Goal: Task Accomplishment & Management: Manage account settings

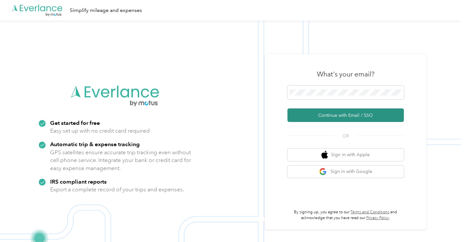
click at [342, 114] on button "Continue with Email / SSO" at bounding box center [345, 116] width 116 height 14
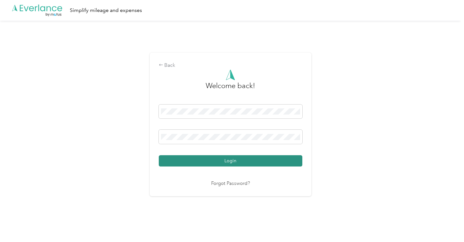
click at [230, 162] on button "Login" at bounding box center [231, 160] width 144 height 11
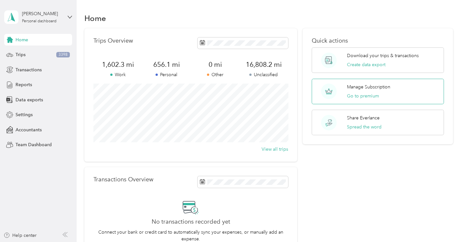
click at [349, 87] on p "Manage Subscription" at bounding box center [368, 87] width 43 height 7
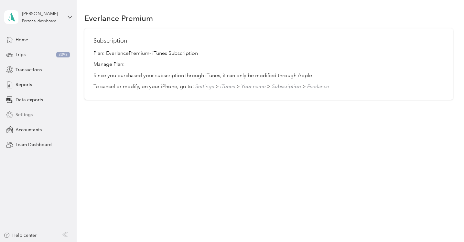
click at [22, 113] on span "Settings" at bounding box center [24, 115] width 17 height 7
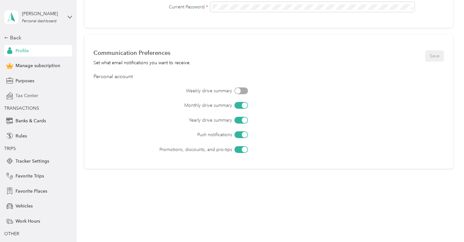
click at [18, 94] on span "Tax Center" at bounding box center [27, 95] width 23 height 7
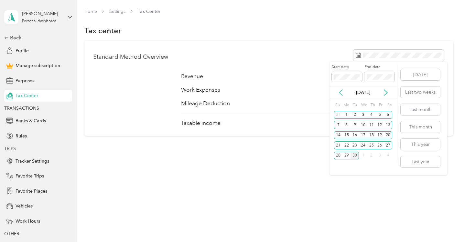
click at [341, 92] on icon at bounding box center [340, 93] width 6 height 6
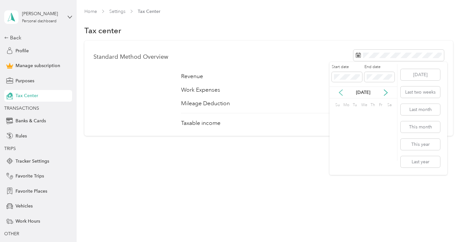
click at [341, 92] on icon at bounding box center [340, 93] width 6 height 6
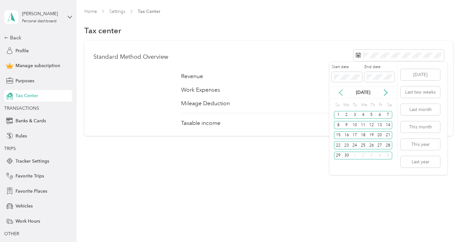
click at [341, 92] on icon at bounding box center [340, 93] width 6 height 6
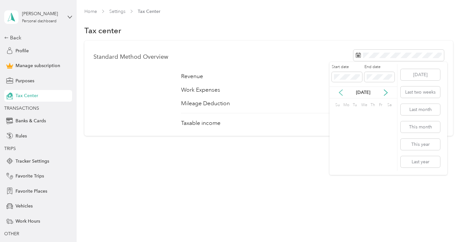
click at [341, 92] on icon at bounding box center [340, 93] width 6 height 6
click at [341, 93] on icon at bounding box center [340, 93] width 6 height 6
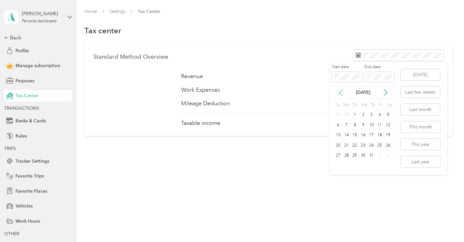
click at [341, 93] on icon at bounding box center [340, 93] width 6 height 6
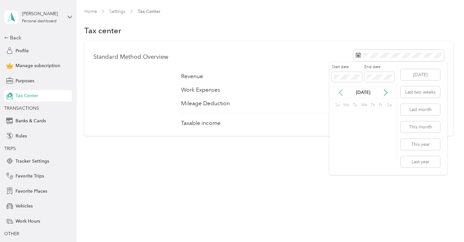
click at [341, 93] on icon at bounding box center [340, 93] width 6 height 6
click at [346, 116] on div "1" at bounding box center [346, 115] width 8 height 8
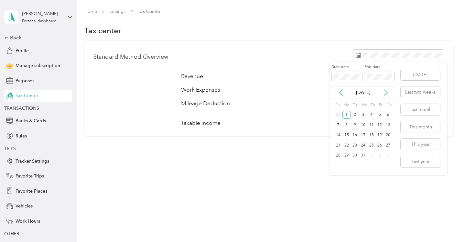
click at [387, 91] on icon at bounding box center [385, 93] width 6 height 6
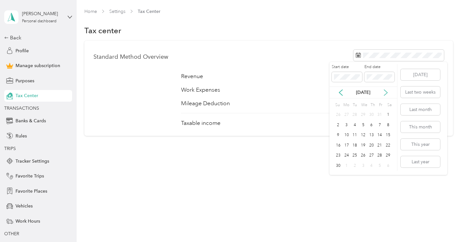
click at [387, 91] on icon at bounding box center [385, 93] width 6 height 6
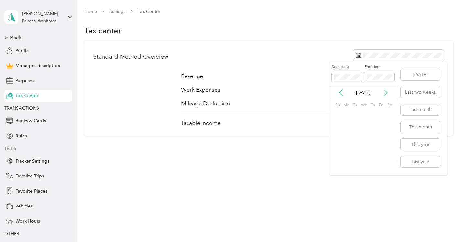
click at [387, 91] on icon at bounding box center [385, 93] width 6 height 6
click at [354, 114] on div "31" at bounding box center [354, 115] width 8 height 8
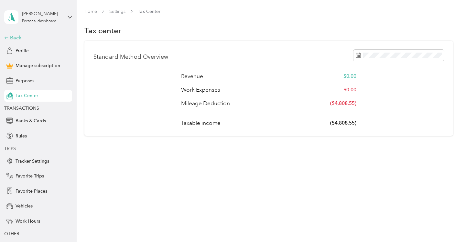
click at [7, 37] on icon at bounding box center [6, 38] width 5 height 5
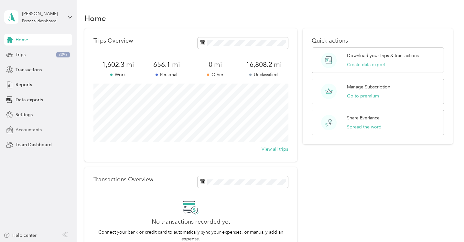
click at [25, 129] on span "Accountants" at bounding box center [29, 130] width 26 height 7
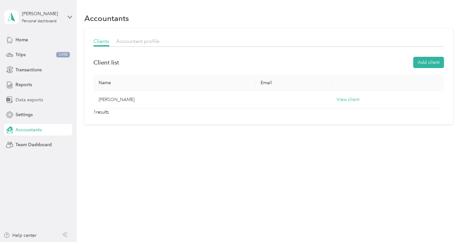
click at [20, 100] on span "Data exports" at bounding box center [29, 100] width 27 height 7
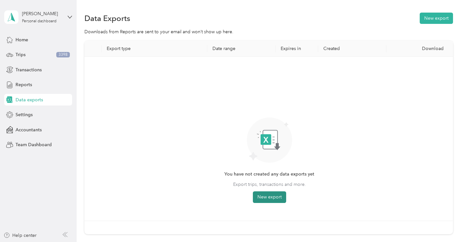
click at [268, 195] on button "New export" at bounding box center [269, 198] width 33 height 12
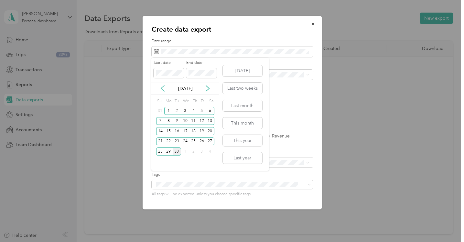
click at [162, 86] on icon at bounding box center [162, 88] width 6 height 6
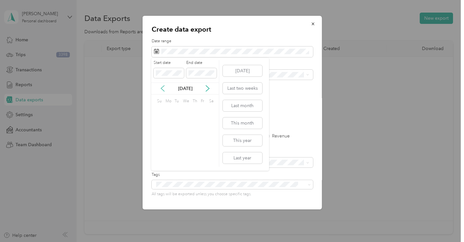
click at [162, 86] on icon at bounding box center [162, 88] width 6 height 6
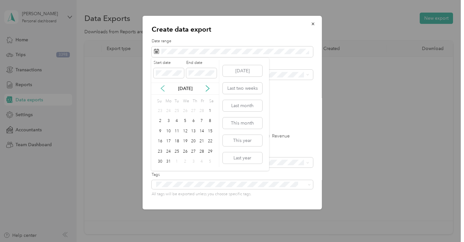
click at [162, 86] on icon at bounding box center [162, 88] width 6 height 6
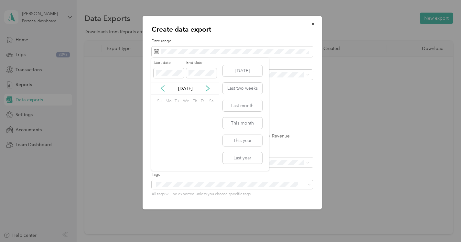
click at [162, 86] on icon at bounding box center [162, 88] width 6 height 6
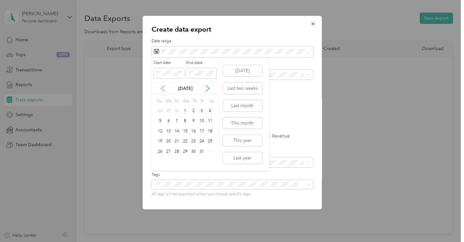
click at [162, 86] on icon at bounding box center [162, 88] width 6 height 6
click at [166, 111] on div "1" at bounding box center [168, 111] width 8 height 8
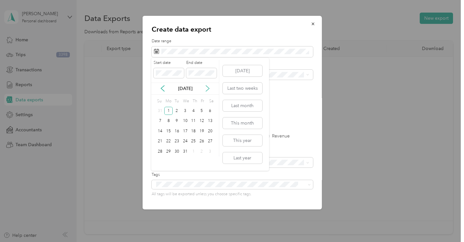
click at [208, 88] on icon at bounding box center [207, 89] width 3 height 6
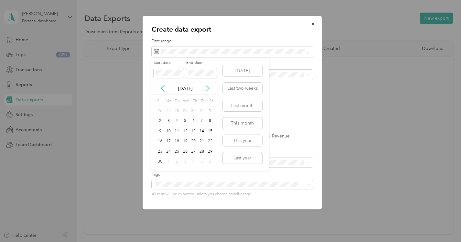
click at [208, 88] on icon at bounding box center [207, 89] width 3 height 6
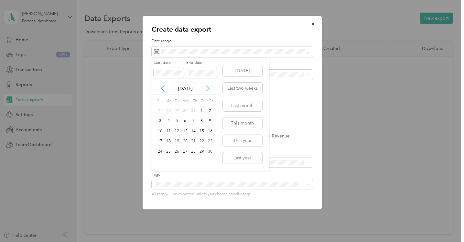
click at [208, 88] on icon at bounding box center [207, 89] width 3 height 6
click at [175, 151] on div "31" at bounding box center [177, 152] width 8 height 8
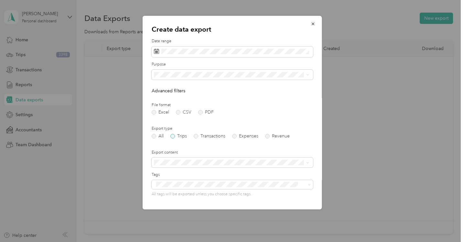
click at [173, 135] on label "Trips" at bounding box center [178, 136] width 16 height 5
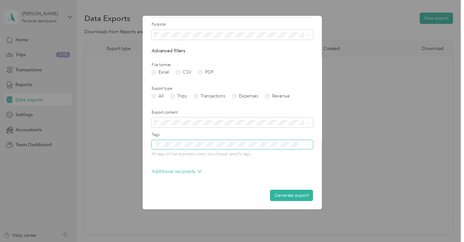
scroll to position [40, 0]
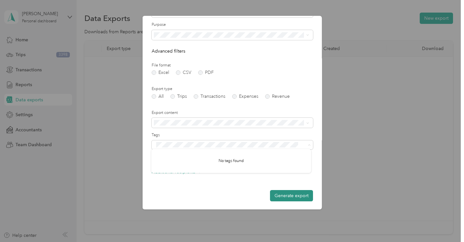
click at [280, 194] on button "Generate export" at bounding box center [291, 195] width 43 height 11
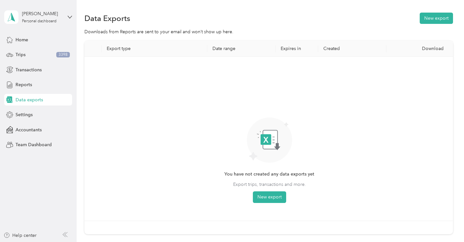
scroll to position [0, 0]
click at [23, 69] on span "Transactions" at bounding box center [29, 70] width 26 height 7
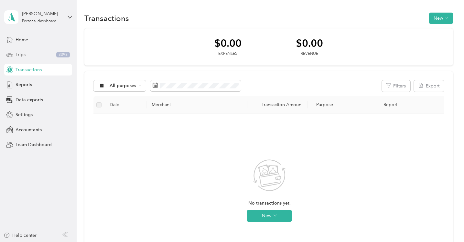
click at [19, 54] on span "Trips" at bounding box center [21, 54] width 10 height 7
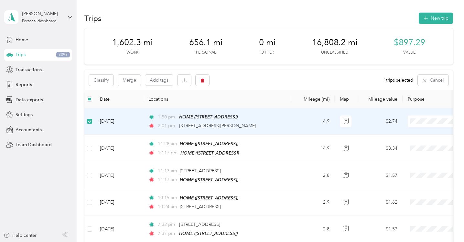
click at [403, 156] on li "Real Estate" at bounding box center [424, 152] width 80 height 11
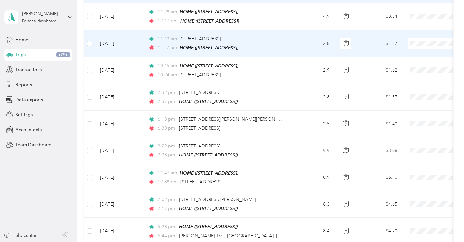
scroll to position [133, 0]
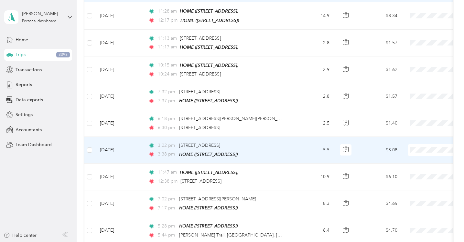
click at [419, 144] on span at bounding box center [448, 150] width 80 height 12
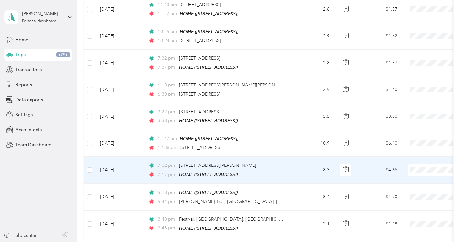
scroll to position [167, 0]
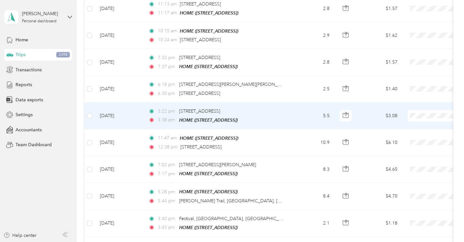
click at [405, 148] on span "Real Estate" at bounding box center [430, 146] width 60 height 7
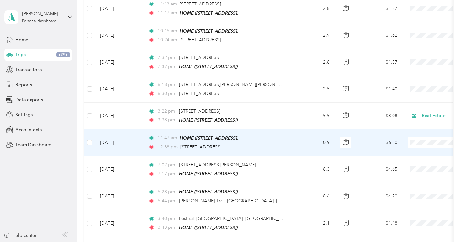
click at [405, 174] on span "Real Estate" at bounding box center [430, 174] width 60 height 7
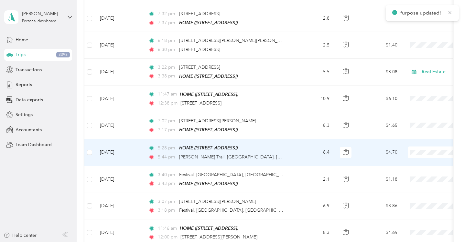
scroll to position [213, 0]
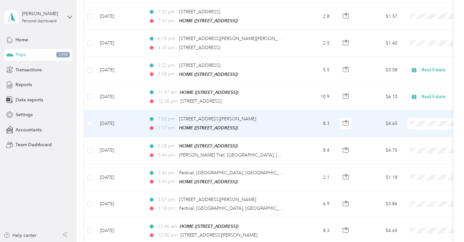
click at [404, 154] on span "Real Estate" at bounding box center [430, 155] width 60 height 7
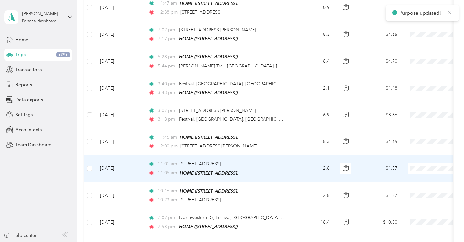
scroll to position [310, 0]
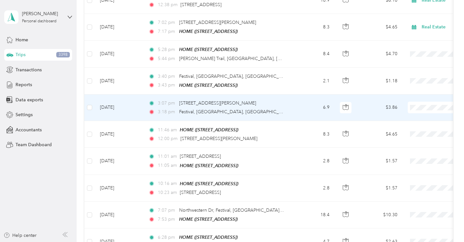
click at [405, 138] on span "Real Estate" at bounding box center [430, 138] width 60 height 7
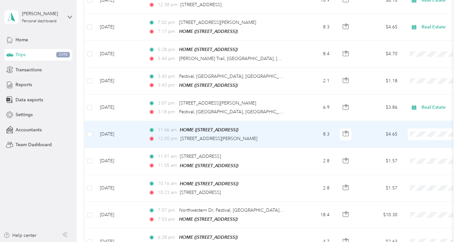
click at [413, 166] on span "Real Estate" at bounding box center [430, 165] width 60 height 7
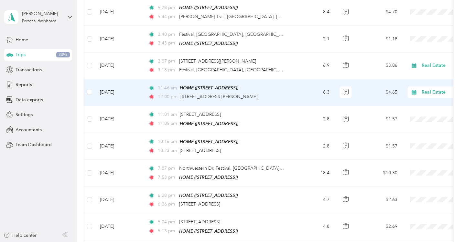
scroll to position [363, 0]
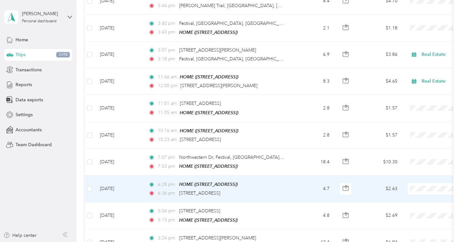
click at [406, 113] on span "Real Estate" at bounding box center [430, 115] width 60 height 7
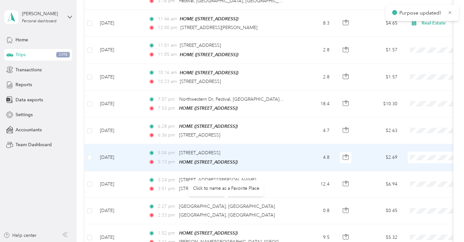
scroll to position [429, 0]
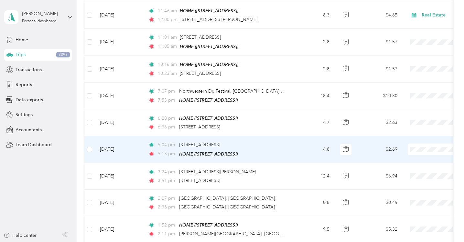
click at [404, 178] on span "Real Estate" at bounding box center [430, 178] width 60 height 7
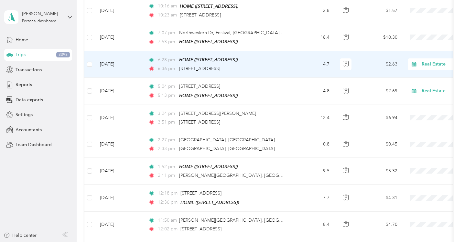
scroll to position [488, 0]
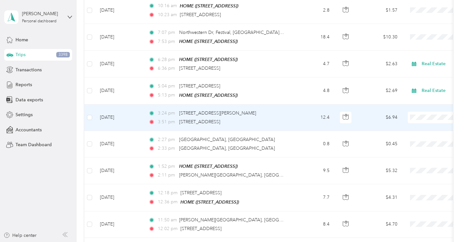
click at [401, 146] on span "Real Estate" at bounding box center [430, 146] width 60 height 7
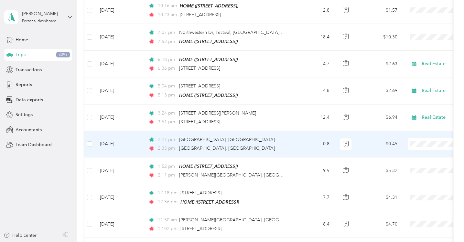
click at [412, 172] on span "Real Estate" at bounding box center [430, 173] width 60 height 7
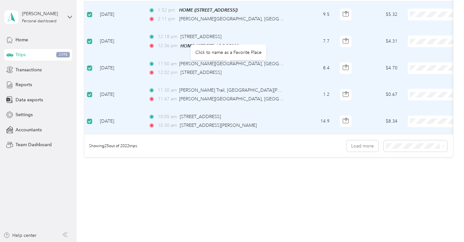
scroll to position [644, 0]
click at [410, 151] on li "Real Estate" at bounding box center [424, 149] width 80 height 11
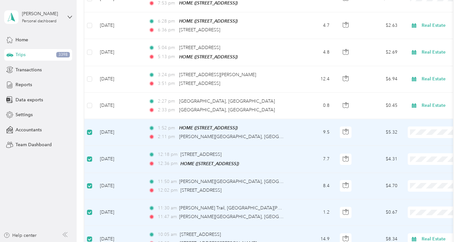
scroll to position [526, 0]
click at [406, 161] on span "Real Estate" at bounding box center [430, 159] width 60 height 7
click at [407, 83] on span "Real Estate" at bounding box center [430, 85] width 60 height 7
click at [404, 82] on span "Real Estate" at bounding box center [426, 85] width 52 height 7
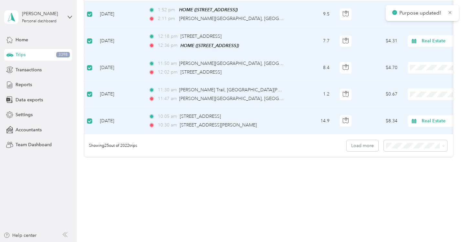
scroll to position [644, 0]
click at [409, 97] on span "Real Estate" at bounding box center [430, 96] width 60 height 7
click at [411, 124] on span "Real Estate" at bounding box center [430, 123] width 60 height 7
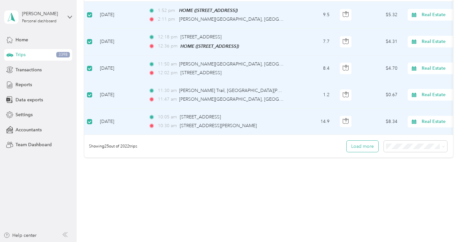
click at [360, 141] on button "Load more" at bounding box center [362, 146] width 32 height 11
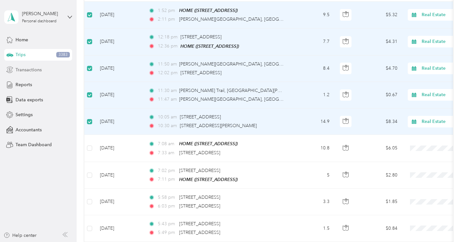
click at [23, 70] on span "Transactions" at bounding box center [29, 70] width 26 height 7
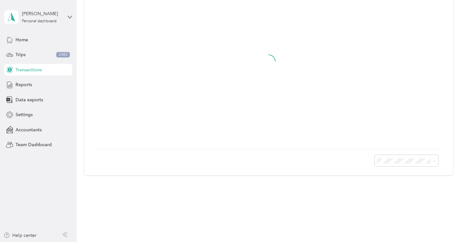
scroll to position [129, 0]
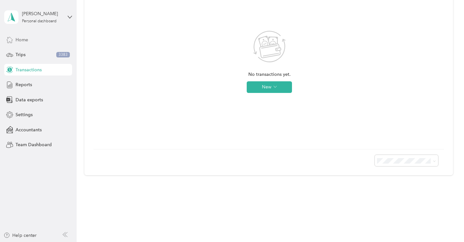
click at [21, 38] on span "Home" at bounding box center [22, 40] width 13 height 7
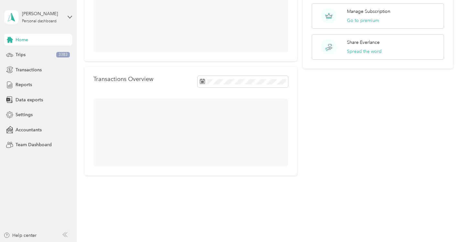
scroll to position [76, 0]
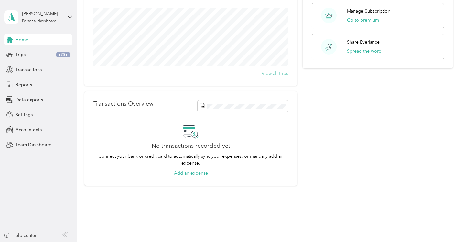
click at [276, 72] on button "View all trips" at bounding box center [274, 73] width 27 height 7
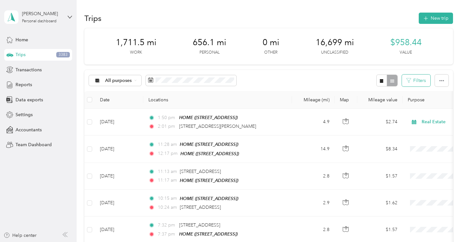
click at [423, 79] on button "Filters" at bounding box center [416, 81] width 28 height 12
click at [444, 81] on icon "button" at bounding box center [441, 81] width 5 height 5
click at [107, 45] on div "1,711.5 mi Work 656.1 mi Personal 0 mi Other 16,699 mi Unclassified $958.44 Val…" at bounding box center [268, 46] width 368 height 36
click at [70, 16] on icon at bounding box center [70, 17] width 5 height 5
click at [19, 84] on span "Reports" at bounding box center [24, 84] width 16 height 7
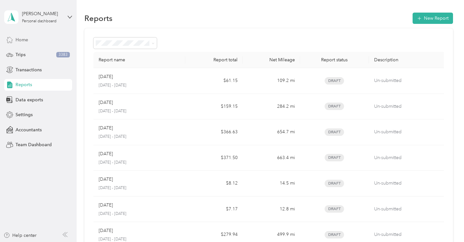
click at [22, 38] on span "Home" at bounding box center [22, 40] width 13 height 7
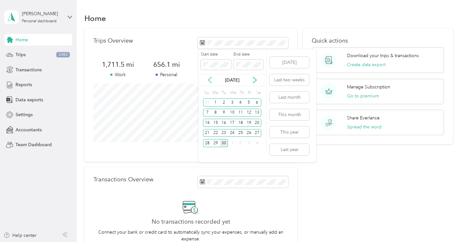
click at [208, 80] on icon at bounding box center [209, 80] width 3 height 6
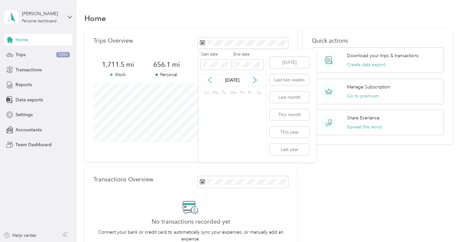
click at [208, 80] on icon at bounding box center [209, 80] width 3 height 6
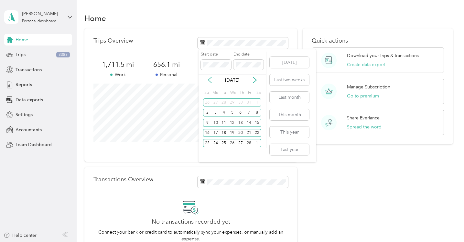
click at [208, 80] on icon at bounding box center [209, 80] width 3 height 6
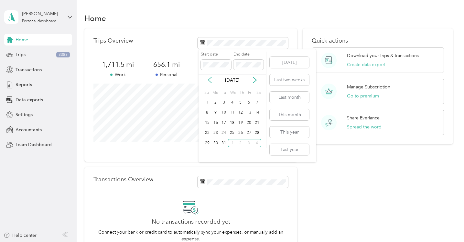
click at [208, 80] on icon at bounding box center [209, 80] width 3 height 6
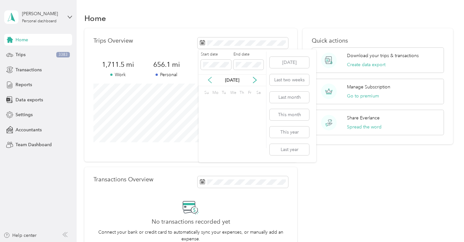
click at [208, 80] on icon at bounding box center [209, 80] width 3 height 6
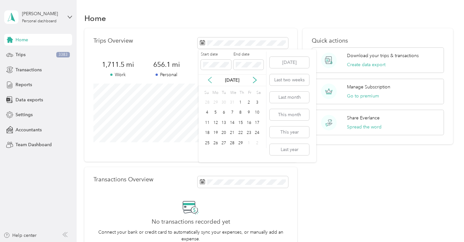
click at [208, 80] on icon at bounding box center [209, 80] width 3 height 6
click at [214, 102] on div "1" at bounding box center [215, 103] width 8 height 8
click at [256, 79] on icon at bounding box center [254, 80] width 6 height 6
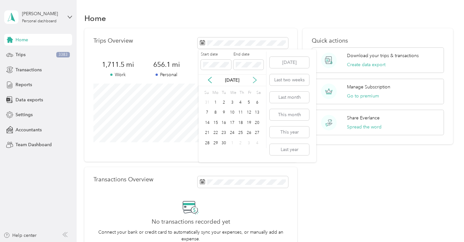
click at [256, 79] on icon at bounding box center [254, 80] width 6 height 6
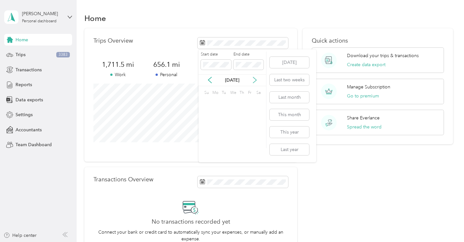
click at [256, 79] on icon at bounding box center [254, 80] width 6 height 6
click at [224, 144] on div "31" at bounding box center [224, 143] width 8 height 8
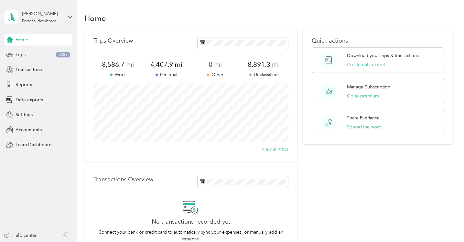
click at [274, 148] on button "View all trips" at bounding box center [274, 149] width 27 height 7
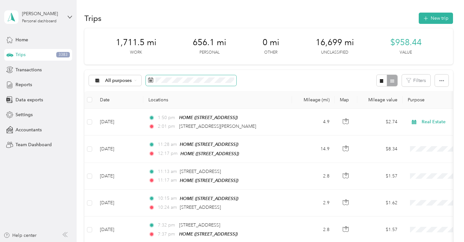
click at [156, 83] on span at bounding box center [191, 80] width 90 height 11
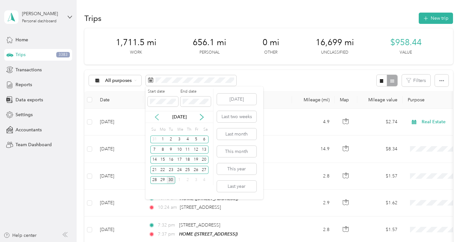
click at [155, 117] on icon at bounding box center [156, 117] width 3 height 6
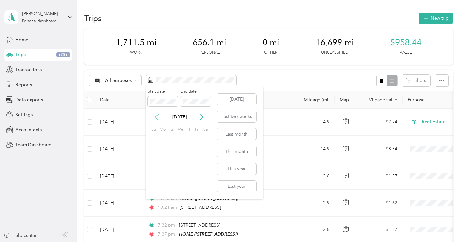
click at [155, 117] on icon at bounding box center [156, 117] width 3 height 6
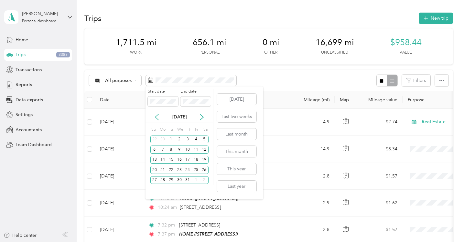
click at [155, 117] on icon at bounding box center [156, 117] width 3 height 6
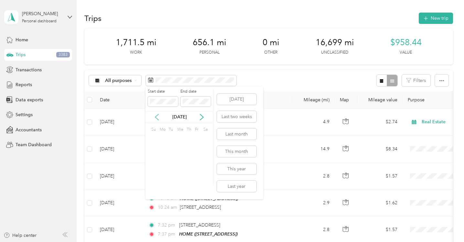
click at [155, 117] on icon at bounding box center [156, 117] width 3 height 6
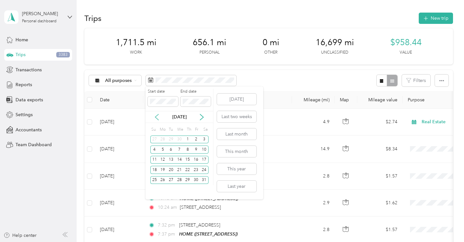
click at [155, 117] on icon at bounding box center [156, 117] width 3 height 6
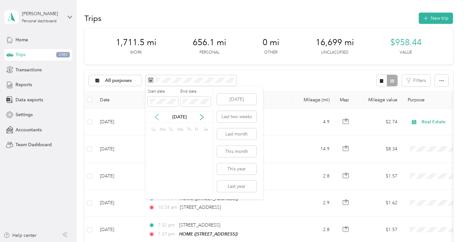
click at [155, 117] on icon at bounding box center [156, 117] width 3 height 6
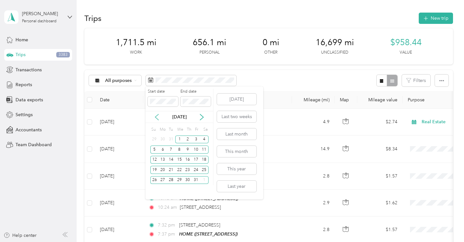
click at [155, 117] on icon at bounding box center [156, 117] width 3 height 6
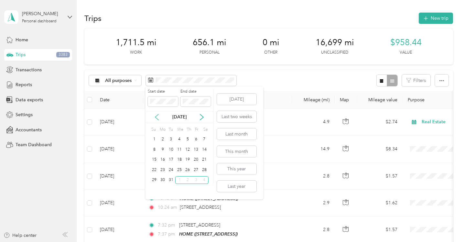
click at [155, 117] on icon at bounding box center [156, 117] width 3 height 6
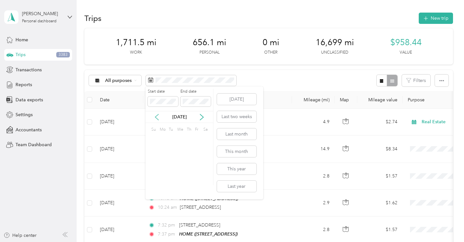
click at [155, 117] on icon at bounding box center [156, 117] width 3 height 6
click at [162, 138] on div "1" at bounding box center [162, 140] width 8 height 8
click at [170, 179] on div "30" at bounding box center [171, 180] width 8 height 8
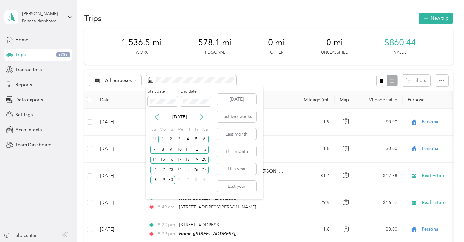
click at [202, 116] on icon at bounding box center [201, 117] width 6 height 6
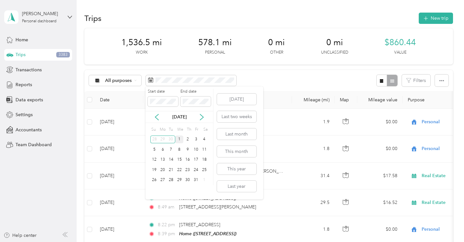
click at [179, 140] on div "1" at bounding box center [179, 140] width 8 height 8
click at [196, 182] on div "31" at bounding box center [196, 180] width 8 height 8
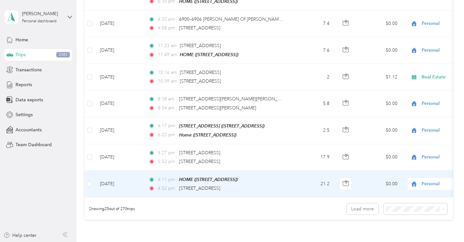
scroll to position [580, 0]
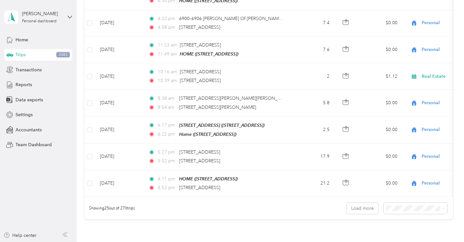
click at [403, 194] on span "100 per load" at bounding box center [403, 191] width 27 height 5
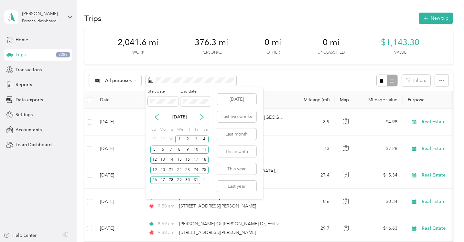
click at [201, 114] on icon at bounding box center [201, 117] width 6 height 6
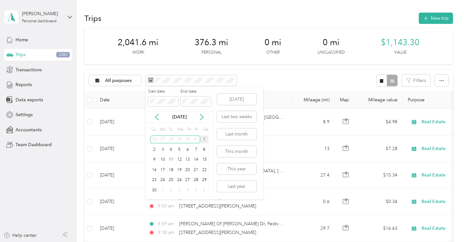
click at [202, 138] on div "1" at bounding box center [204, 140] width 8 height 8
click at [154, 190] on div "30" at bounding box center [154, 190] width 8 height 8
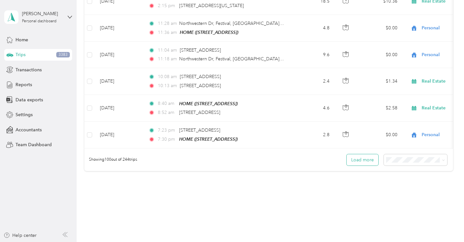
click at [363, 154] on button "Load more" at bounding box center [362, 159] width 32 height 11
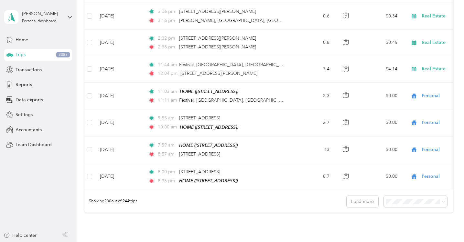
scroll to position [5273, 0]
click at [359, 196] on button "Load more" at bounding box center [362, 201] width 32 height 11
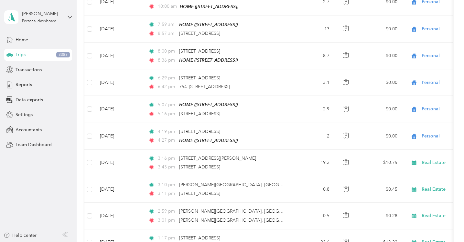
scroll to position [0, 0]
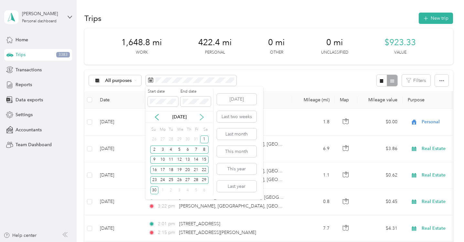
click at [201, 116] on icon at bounding box center [201, 117] width 6 height 6
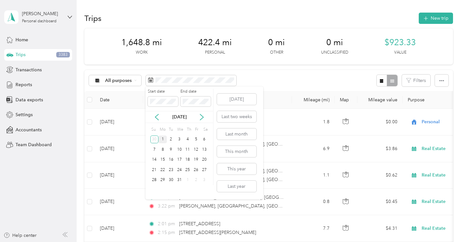
click at [163, 139] on div "1" at bounding box center [162, 140] width 8 height 8
click at [179, 179] on div "31" at bounding box center [179, 180] width 8 height 8
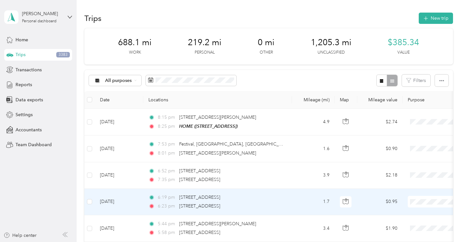
scroll to position [39, 0]
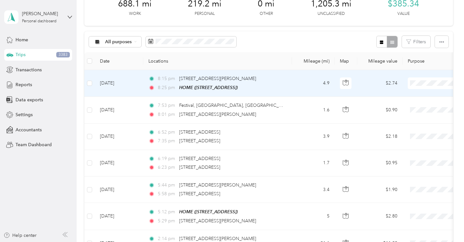
click at [407, 96] on li "Work" at bounding box center [424, 95] width 80 height 11
click at [404, 117] on span "Real Estate" at bounding box center [430, 117] width 60 height 7
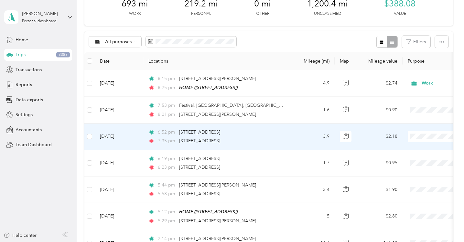
click at [408, 171] on span "Real Estate" at bounding box center [430, 170] width 60 height 7
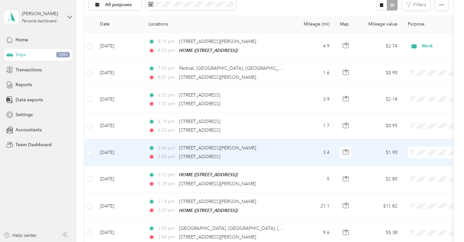
scroll to position [79, 0]
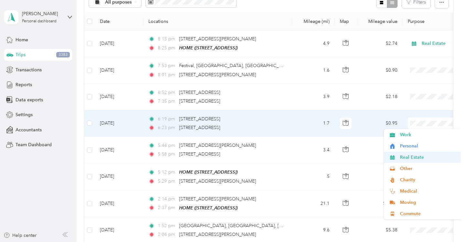
click at [408, 156] on span "Real Estate" at bounding box center [430, 157] width 60 height 7
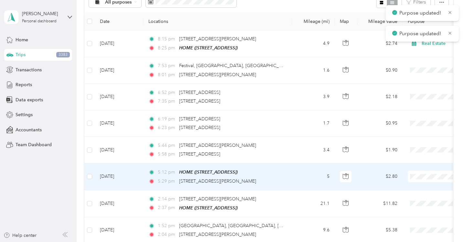
scroll to position [114, 0]
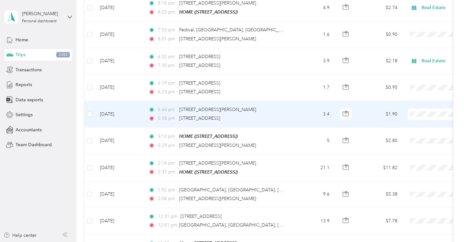
click at [410, 147] on span "Real Estate" at bounding box center [430, 148] width 60 height 7
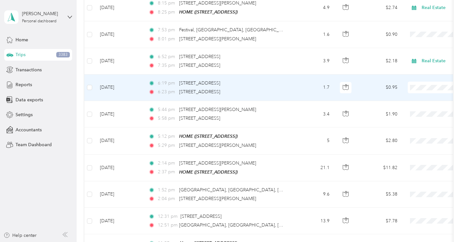
click at [402, 120] on span "Real Estate" at bounding box center [430, 121] width 60 height 7
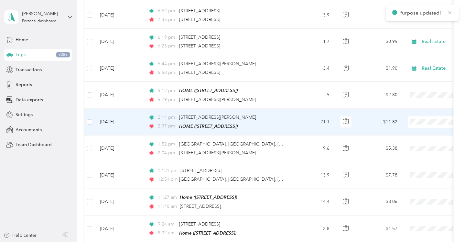
scroll to position [161, 0]
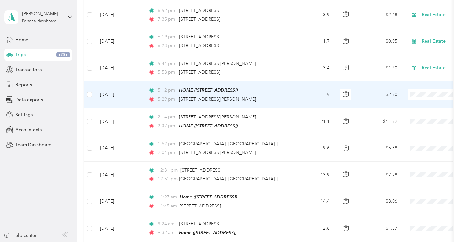
click at [404, 106] on span "Work" at bounding box center [430, 106] width 60 height 7
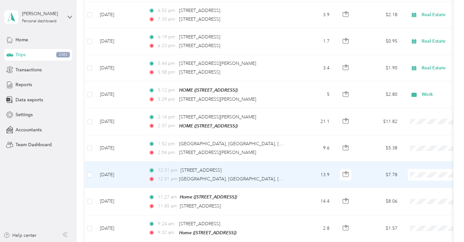
scroll to position [185, 0]
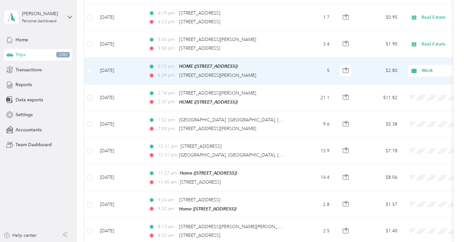
click at [429, 69] on span "Work" at bounding box center [450, 70] width 59 height 7
click at [420, 101] on span "Real Estate" at bounding box center [430, 104] width 60 height 7
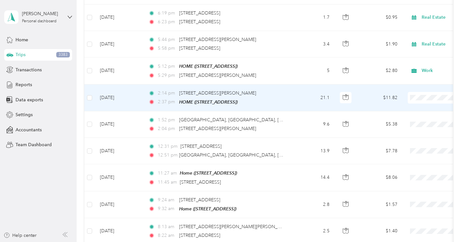
click at [409, 131] on span "Real Estate" at bounding box center [430, 131] width 60 height 7
click at [420, 98] on span "Real Estate" at bounding box center [445, 97] width 70 height 7
click at [416, 129] on span "Real Estate" at bounding box center [426, 131] width 52 height 7
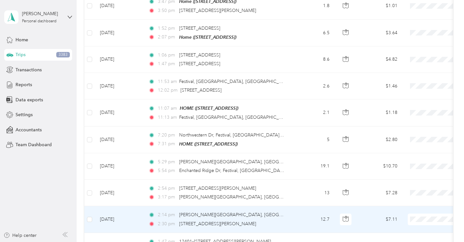
scroll to position [476, 0]
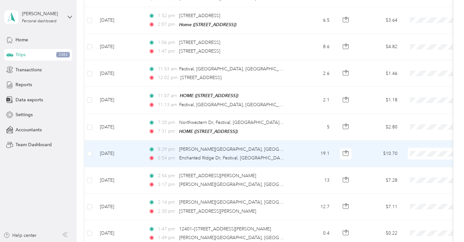
click at [411, 80] on span "Real Estate" at bounding box center [430, 81] width 60 height 7
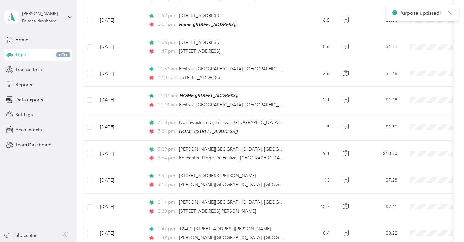
scroll to position [520, 0]
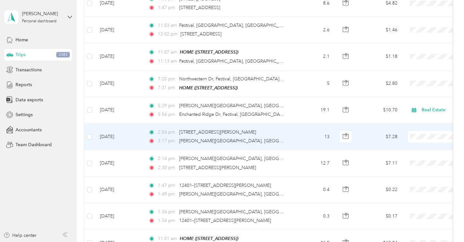
click at [403, 167] on span "Real Estate" at bounding box center [430, 167] width 60 height 7
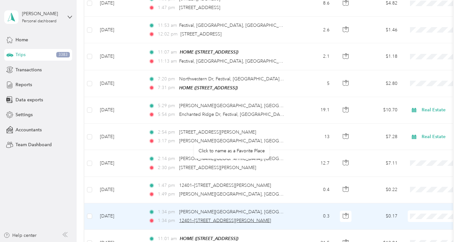
scroll to position [572, 0]
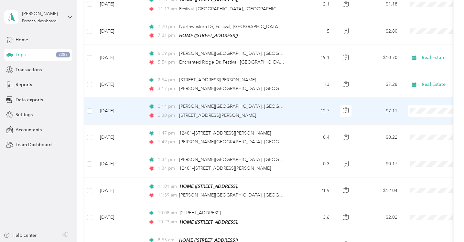
click at [407, 140] on span "Real Estate" at bounding box center [430, 140] width 60 height 7
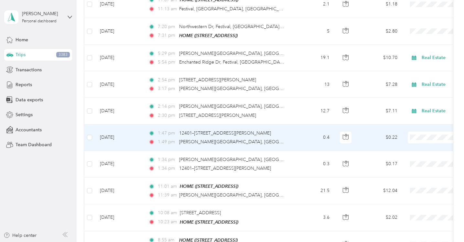
click at [403, 169] on span "Real Estate" at bounding box center [430, 168] width 60 height 7
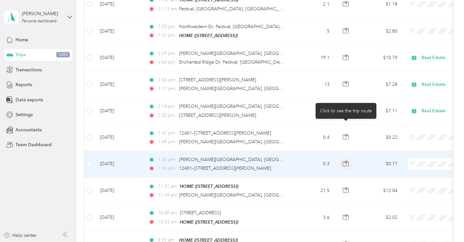
scroll to position [606, 0]
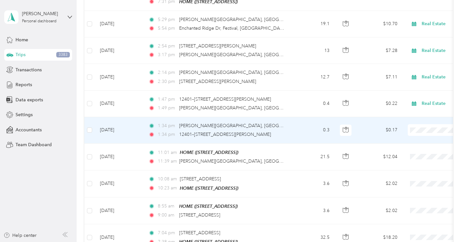
click at [407, 160] on span "Real Estate" at bounding box center [430, 161] width 60 height 7
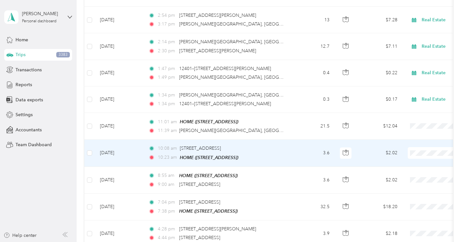
scroll to position [658, 0]
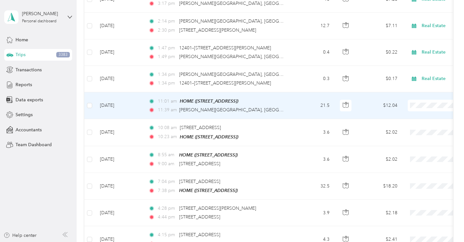
click at [415, 136] on span "Real Estate" at bounding box center [430, 136] width 60 height 7
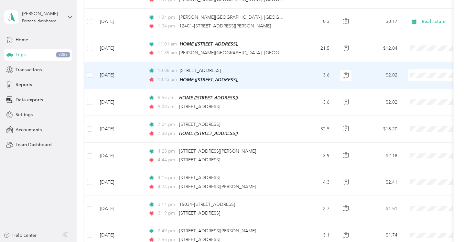
scroll to position [716, 0]
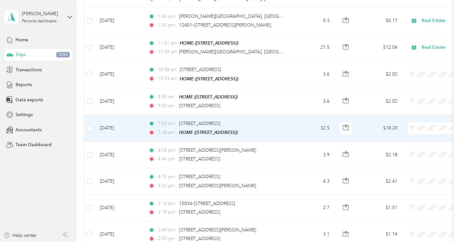
click at [405, 158] on span "Real Estate" at bounding box center [430, 158] width 60 height 7
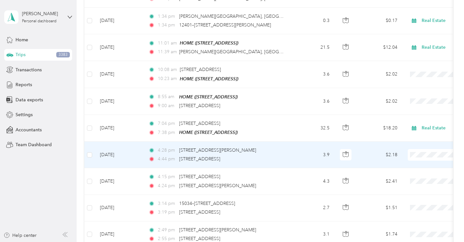
click at [403, 79] on span "Real Estate" at bounding box center [430, 81] width 60 height 7
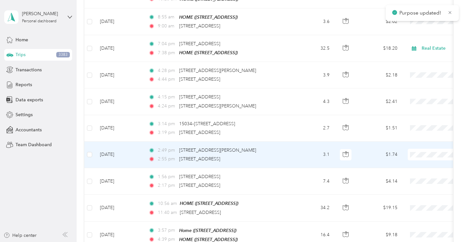
scroll to position [796, 0]
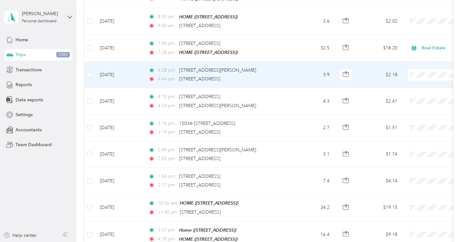
click at [408, 105] on span "Real Estate" at bounding box center [430, 103] width 60 height 7
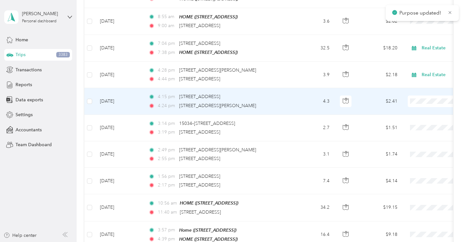
click at [416, 130] on span "Real Estate" at bounding box center [430, 131] width 60 height 7
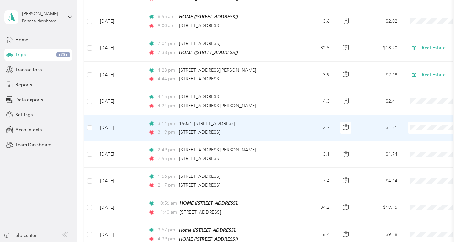
click at [409, 160] on li "Real Estate" at bounding box center [424, 157] width 80 height 11
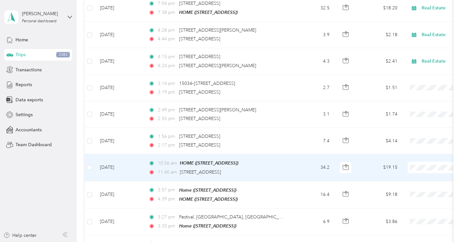
scroll to position [849, 0]
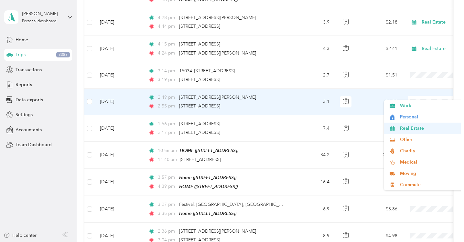
click at [415, 131] on span "Real Estate" at bounding box center [430, 128] width 60 height 7
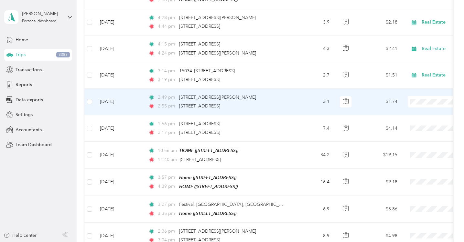
click at [414, 132] on span "Real Estate" at bounding box center [430, 128] width 60 height 7
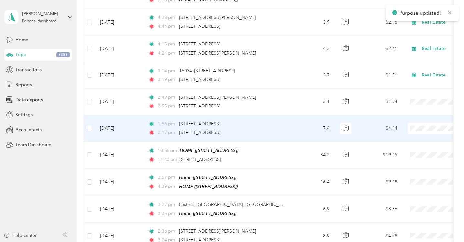
click at [417, 159] on li "Real Estate" at bounding box center [424, 158] width 80 height 11
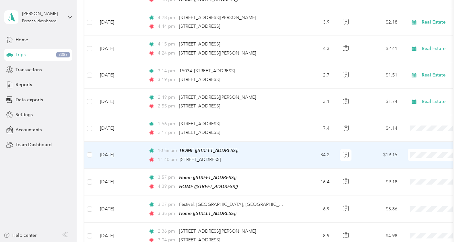
click at [402, 82] on li "Real Estate" at bounding box center [424, 80] width 80 height 11
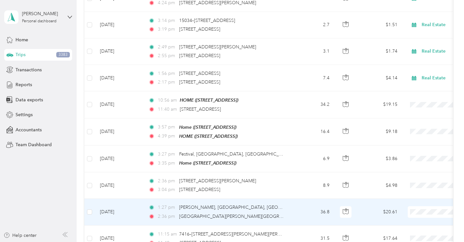
scroll to position [899, 0]
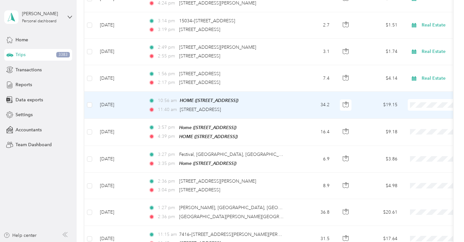
click at [418, 133] on span "Real Estate" at bounding box center [430, 134] width 60 height 7
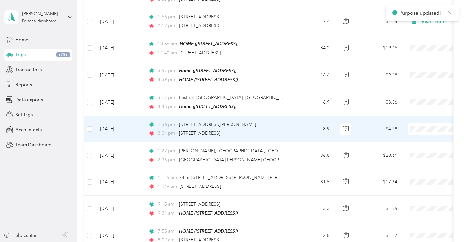
scroll to position [956, 0]
click at [415, 157] on span "Real Estate" at bounding box center [430, 157] width 60 height 7
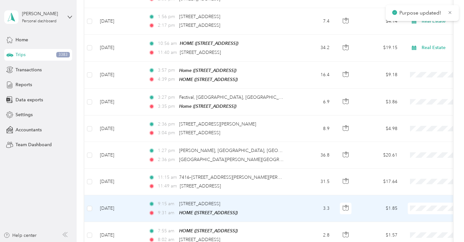
scroll to position [1010, 0]
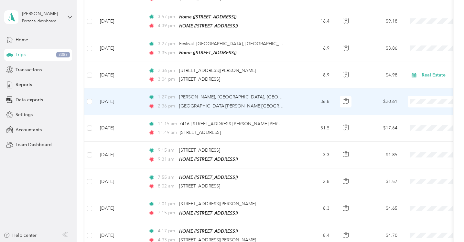
click at [411, 131] on li "Real Estate" at bounding box center [424, 127] width 80 height 11
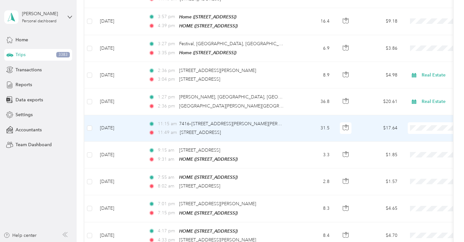
click at [421, 155] on span "Real Estate" at bounding box center [430, 157] width 60 height 7
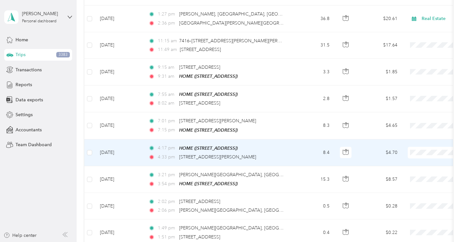
scroll to position [1102, 0]
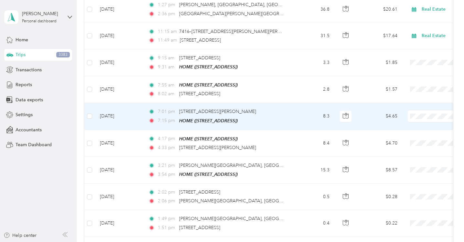
click at [415, 144] on span "Real Estate" at bounding box center [430, 144] width 60 height 7
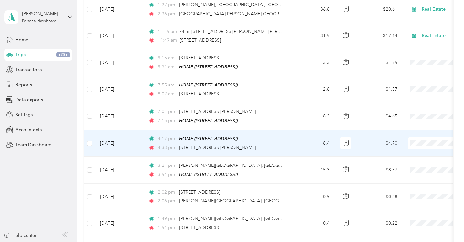
click at [415, 168] on span "Real Estate" at bounding box center [430, 170] width 60 height 7
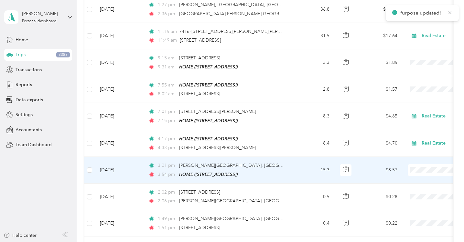
click at [418, 81] on span "Real Estate" at bounding box center [430, 81] width 60 height 7
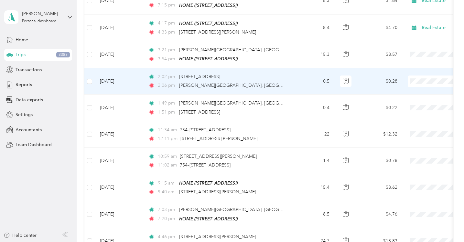
click at [409, 109] on span "Real Estate" at bounding box center [430, 107] width 60 height 7
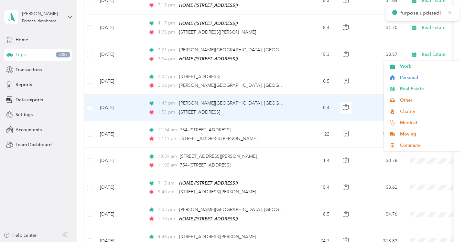
scroll to position [1260, 0]
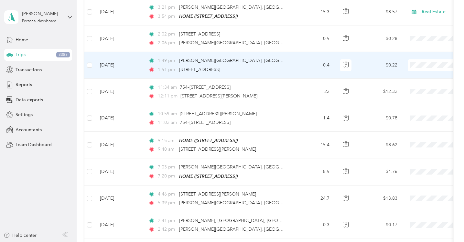
click at [417, 94] on span "Real Estate" at bounding box center [430, 91] width 60 height 7
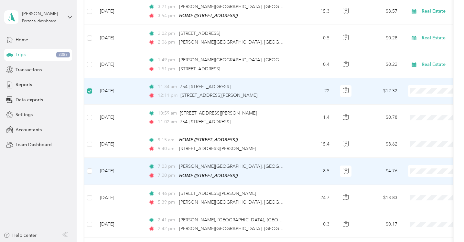
scroll to position [1300, 0]
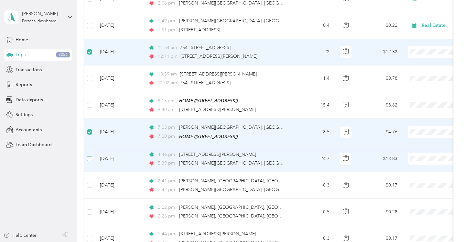
click at [90, 199] on td at bounding box center [89, 212] width 10 height 27
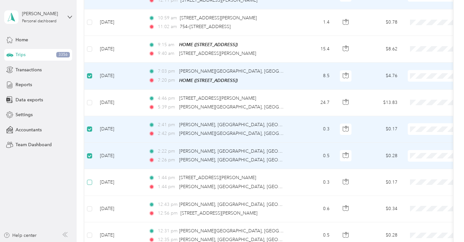
click at [91, 180] on span at bounding box center [89, 182] width 5 height 5
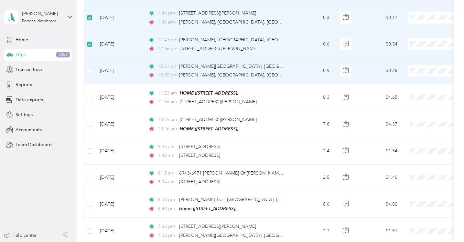
scroll to position [1528, 0]
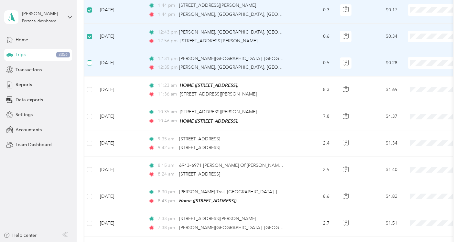
click at [92, 60] on span at bounding box center [89, 62] width 5 height 5
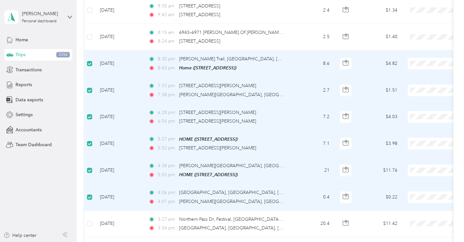
scroll to position [1726, 0]
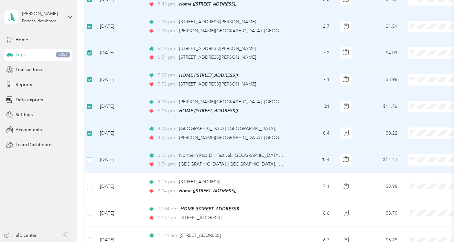
click at [91, 157] on span at bounding box center [89, 159] width 5 height 5
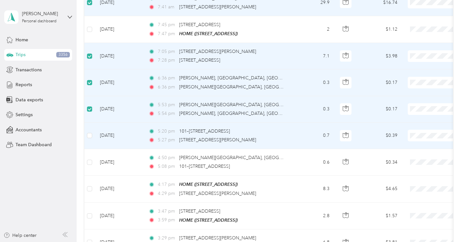
scroll to position [2210, 0]
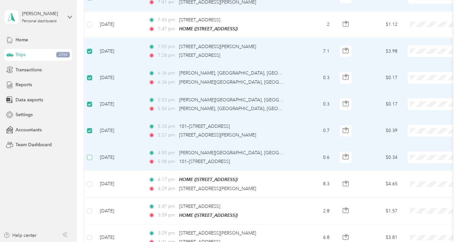
click at [90, 155] on span at bounding box center [89, 157] width 5 height 5
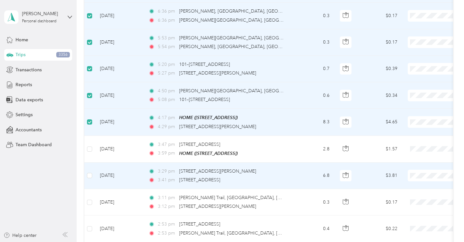
scroll to position [2276, 0]
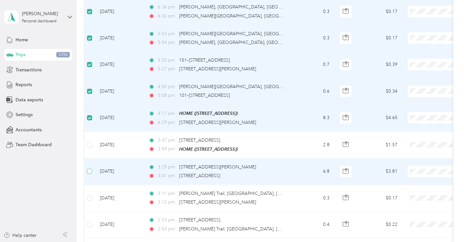
click at [91, 169] on span at bounding box center [89, 171] width 5 height 5
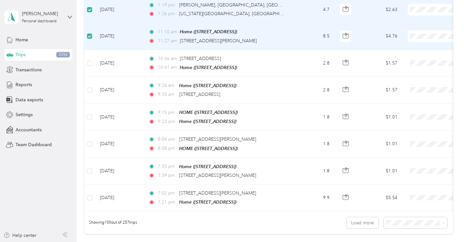
scroll to position [2572, 0]
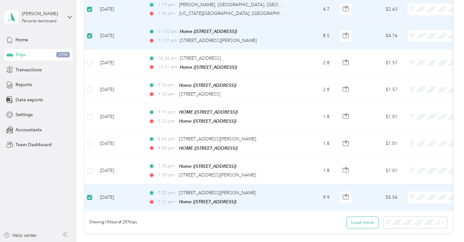
click at [367, 217] on button "Load more" at bounding box center [362, 222] width 32 height 11
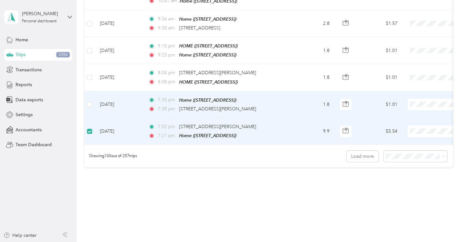
scroll to position [2638, 0]
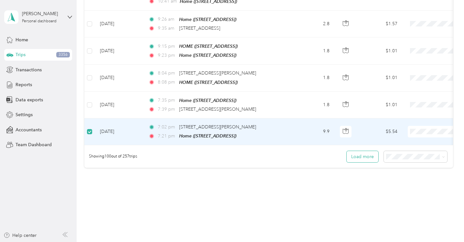
click at [357, 151] on button "Load more" at bounding box center [362, 156] width 32 height 11
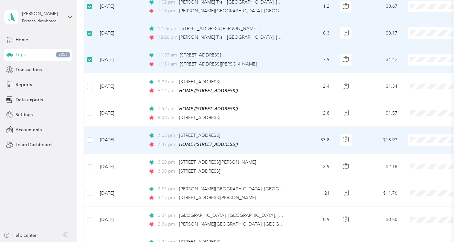
scroll to position [3022, 0]
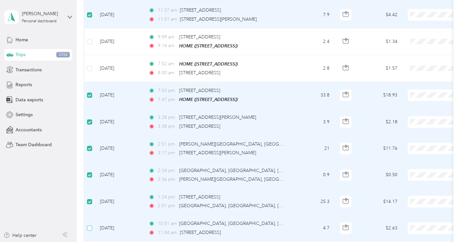
click at [91, 226] on span at bounding box center [89, 228] width 5 height 5
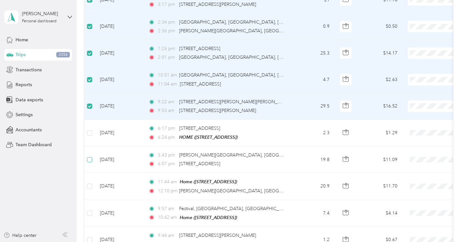
click at [91, 157] on span at bounding box center [89, 159] width 5 height 5
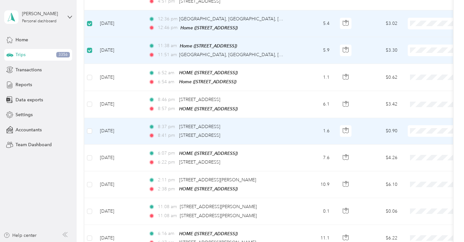
scroll to position [3585, 0]
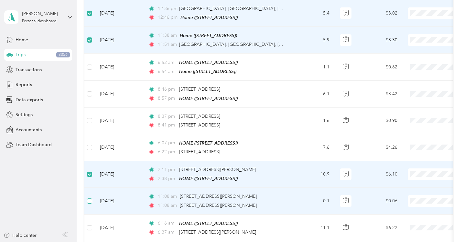
click at [90, 199] on span at bounding box center [89, 201] width 5 height 5
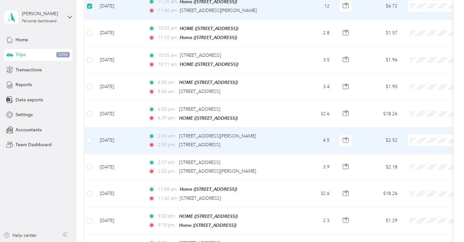
scroll to position [3918, 0]
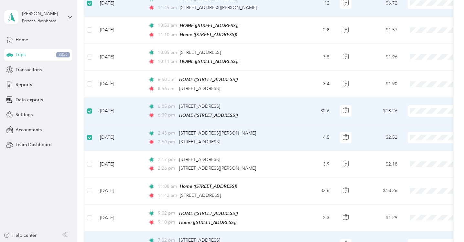
click at [90, 242] on label at bounding box center [89, 245] width 5 height 7
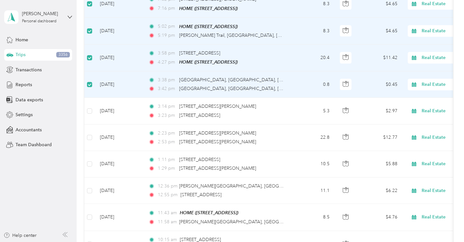
scroll to position [4548, 0]
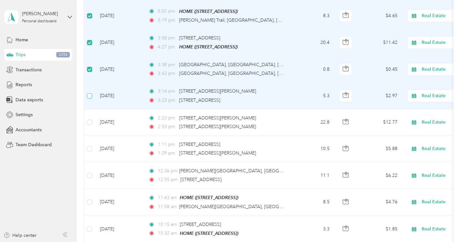
click at [91, 93] on span at bounding box center [89, 95] width 5 height 5
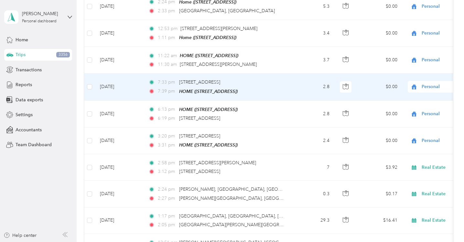
scroll to position [5097, 0]
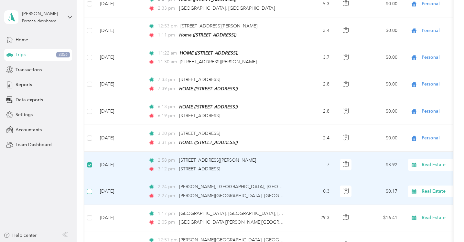
click at [90, 189] on span at bounding box center [89, 191] width 5 height 5
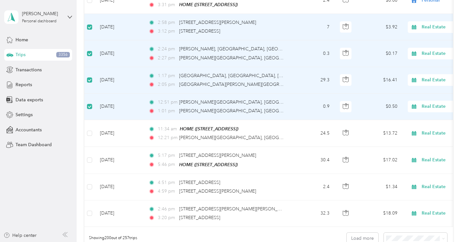
scroll to position [5255, 0]
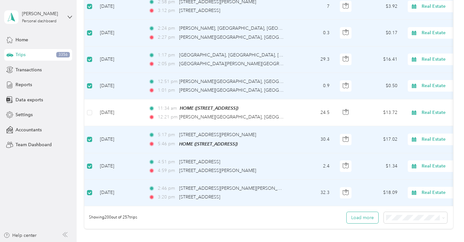
click at [358, 212] on button "Load more" at bounding box center [362, 217] width 32 height 11
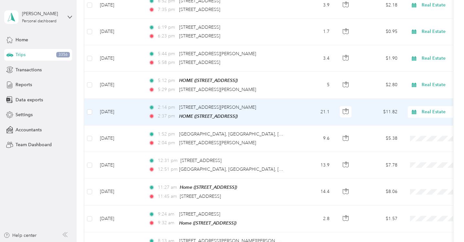
scroll to position [157, 0]
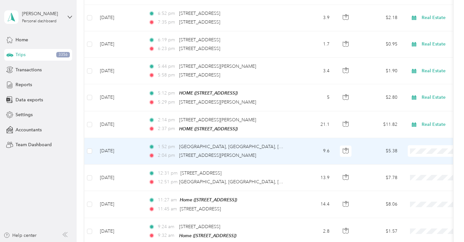
click at [409, 79] on span "Real Estate" at bounding box center [430, 81] width 60 height 7
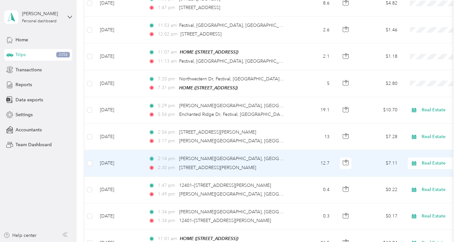
scroll to position [0, 0]
